Goal: Contribute content: Add original content to the website for others to see

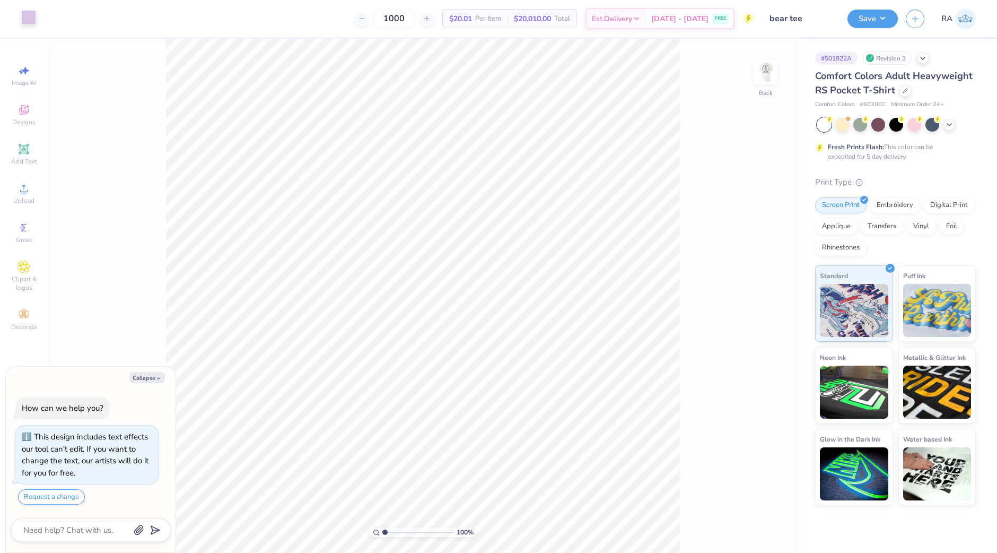
click at [33, 25] on div at bounding box center [28, 17] width 15 height 15
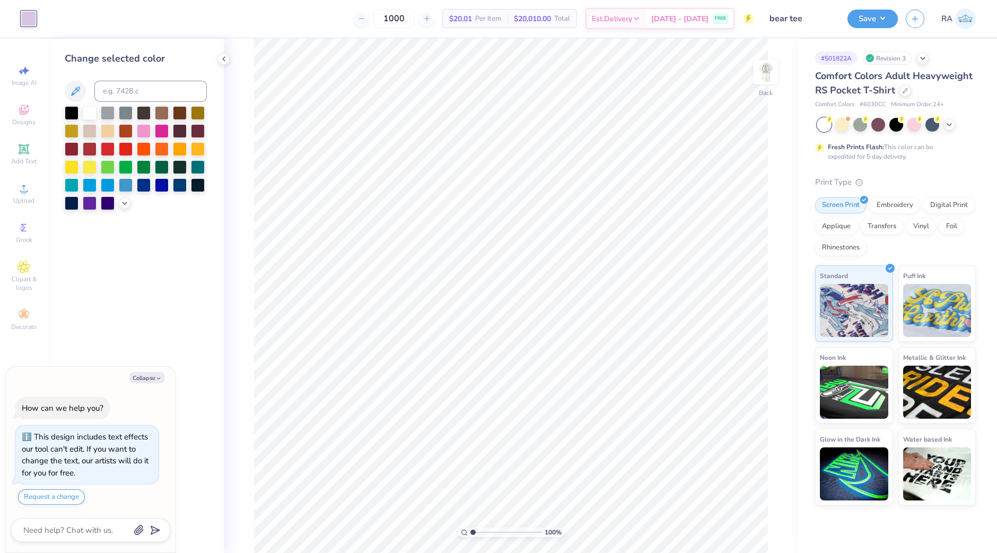
click at [131, 199] on div at bounding box center [136, 158] width 142 height 104
click at [126, 203] on icon at bounding box center [124, 202] width 8 height 8
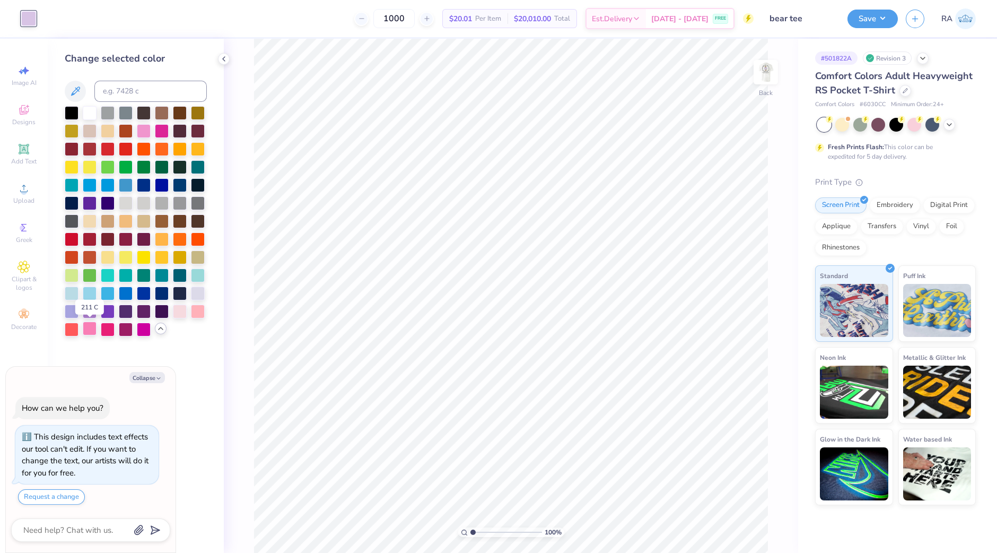
click at [90, 326] on div at bounding box center [90, 329] width 14 height 14
click at [146, 131] on div at bounding box center [144, 130] width 14 height 14
type textarea "x"
click at [151, 87] on input at bounding box center [150, 91] width 112 height 21
type input "052"
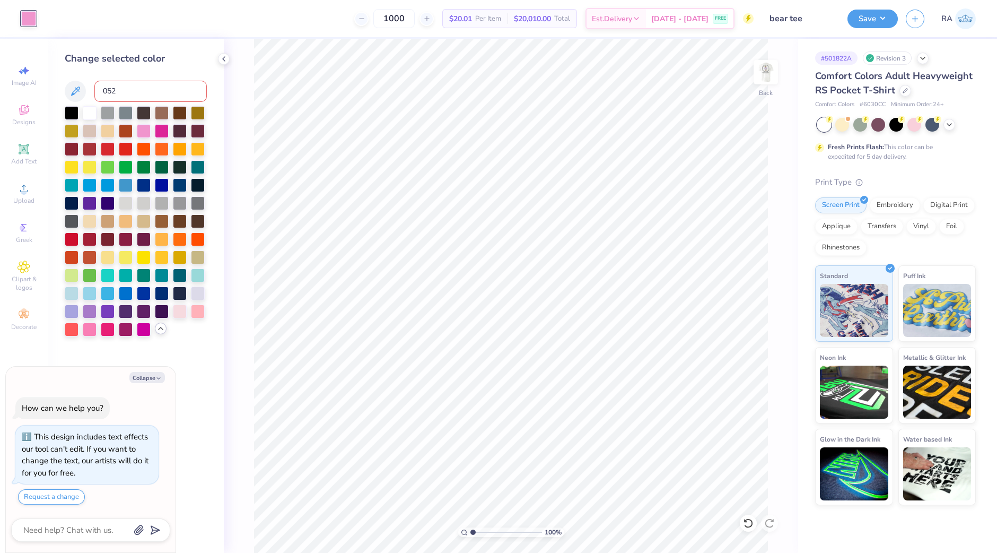
type textarea "x"
click at [136, 88] on input "052" at bounding box center [150, 91] width 112 height 21
drag, startPoint x: 171, startPoint y: 90, endPoint x: 76, endPoint y: 112, distance: 97.5
click at [76, 112] on div "Change selected color 0521c" at bounding box center [136, 193] width 142 height 285
type input "1895"
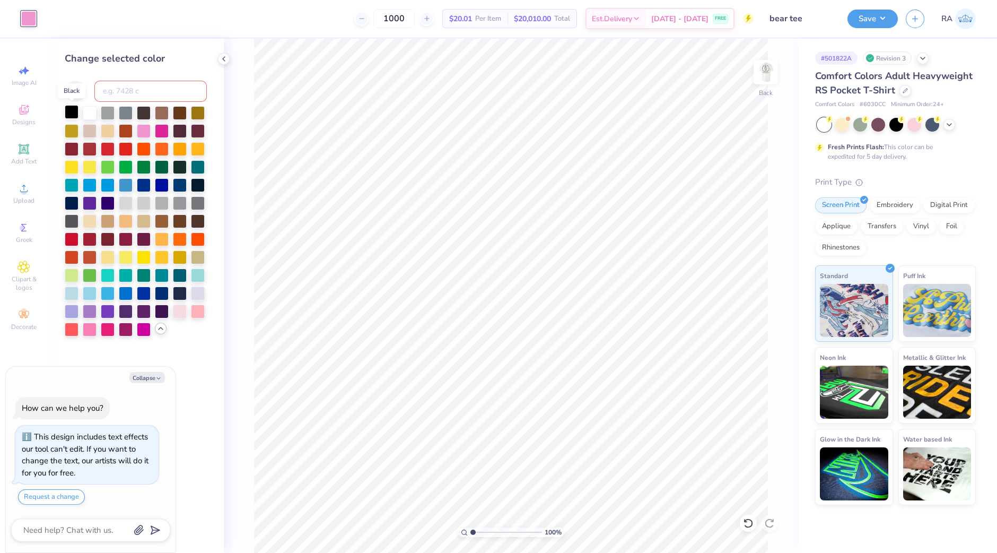
type textarea "x"
click at [763, 73] on img at bounding box center [766, 72] width 42 height 42
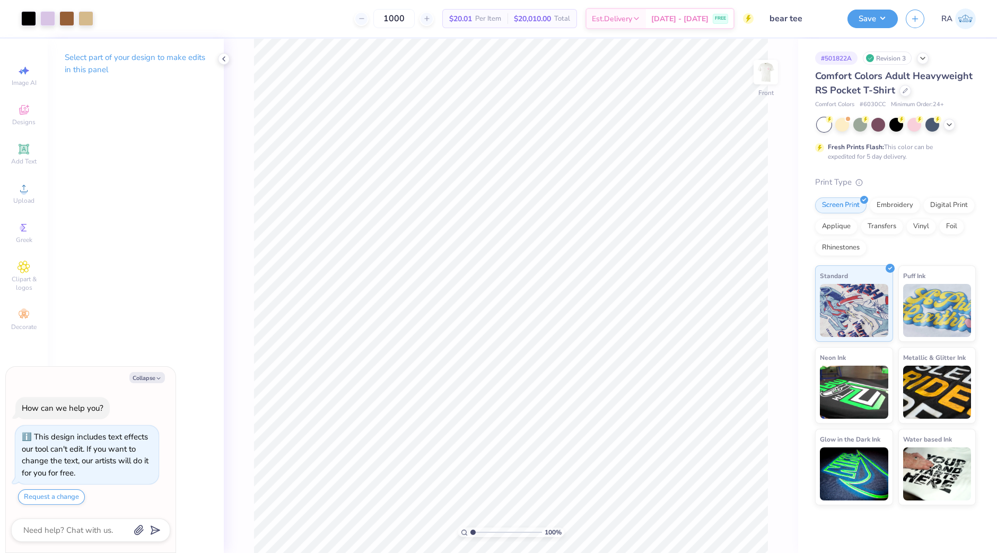
click at [38, 20] on div at bounding box center [57, 18] width 72 height 15
click at [48, 19] on div at bounding box center [47, 17] width 15 height 15
type textarea "x"
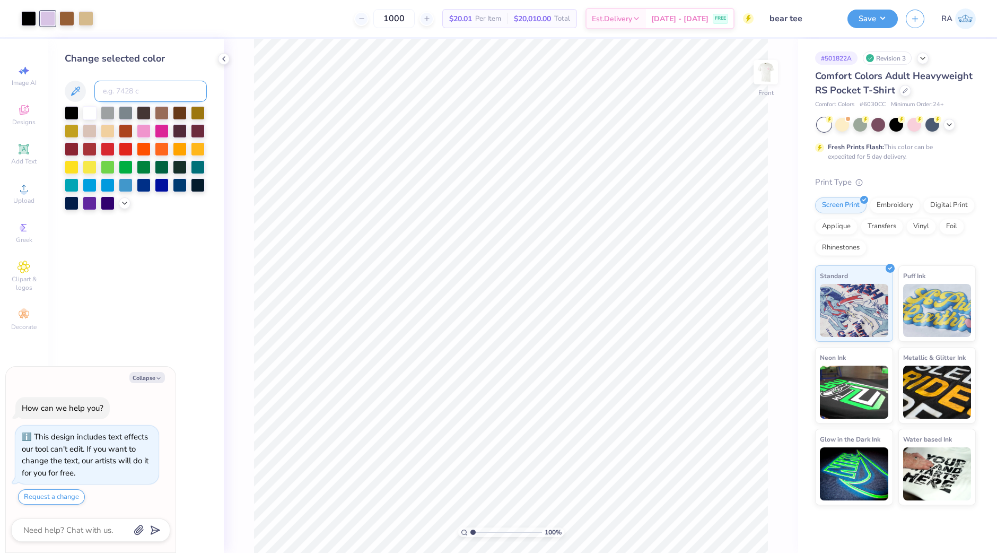
click at [120, 84] on input at bounding box center [150, 91] width 112 height 21
type input "1895"
click at [769, 65] on img at bounding box center [766, 72] width 42 height 42
click at [769, 65] on img at bounding box center [765, 72] width 21 height 21
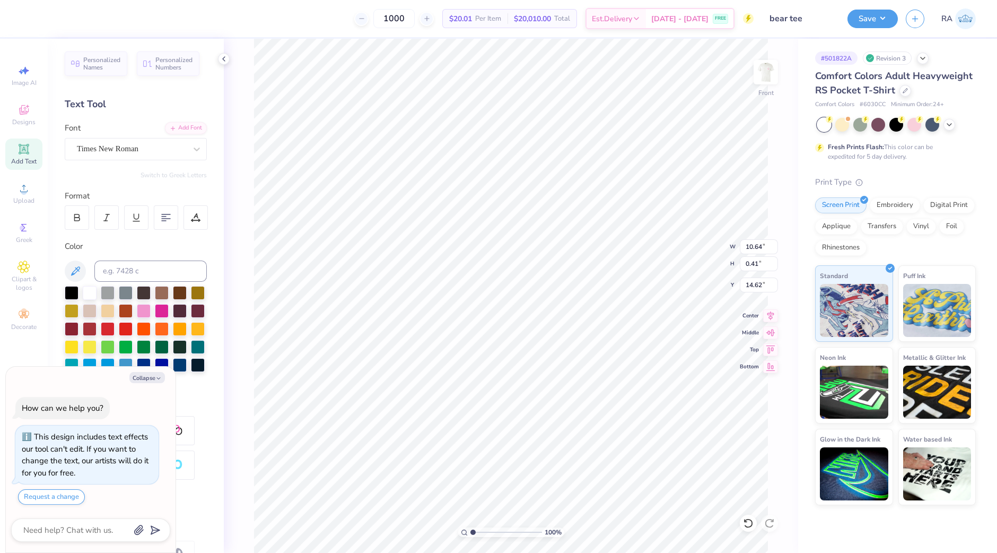
scroll to position [11, 4]
type textarea "x"
type textarea "SPRING RECRUITMENT 2026"
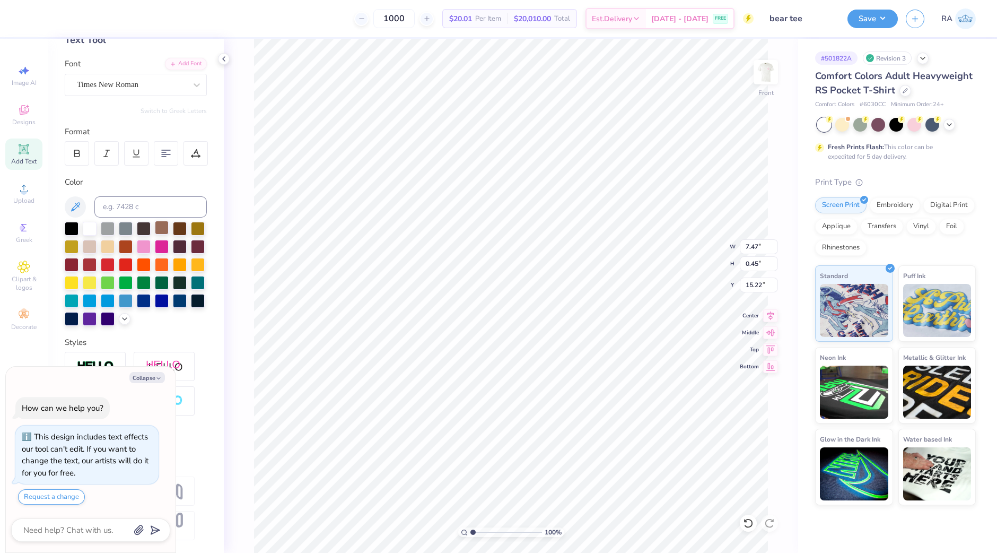
scroll to position [0, 0]
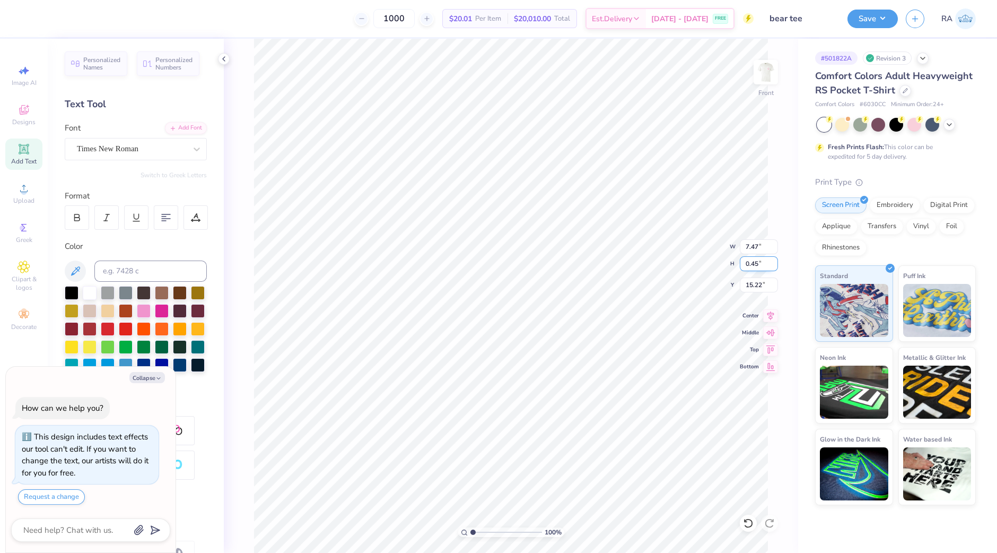
type textarea "x"
type input "7.81"
type input "0.41"
type input "14.62"
click at [756, 264] on input "0.41" at bounding box center [759, 263] width 38 height 15
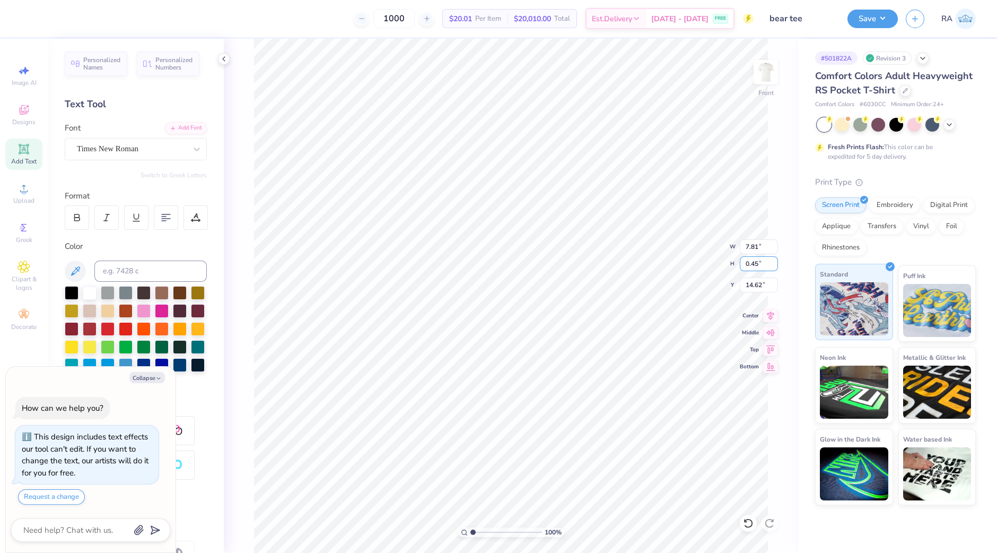
type input "0.45"
type textarea "x"
type input "8.58"
type input "14.60"
click at [774, 72] on img at bounding box center [766, 72] width 42 height 42
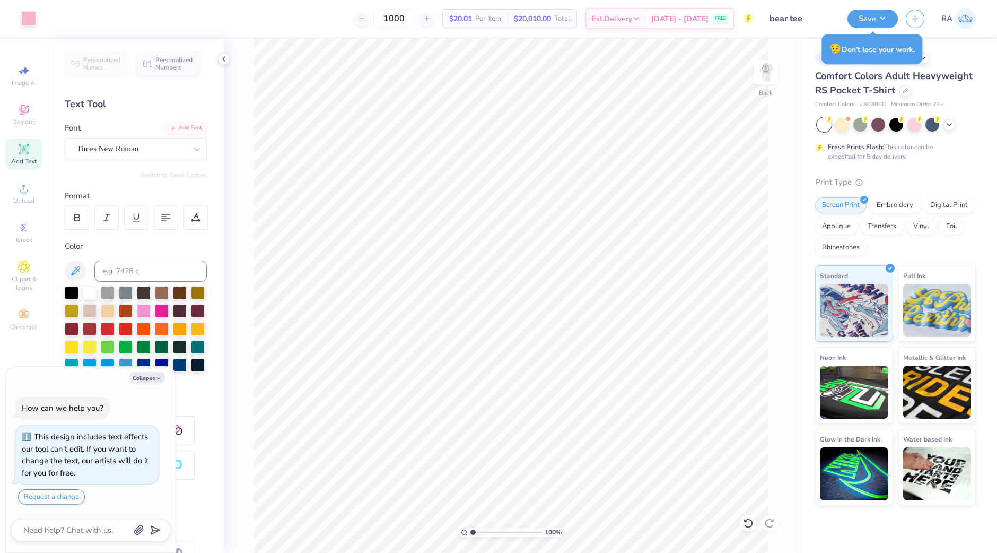
type textarea "x"
